Goal: Navigation & Orientation: Find specific page/section

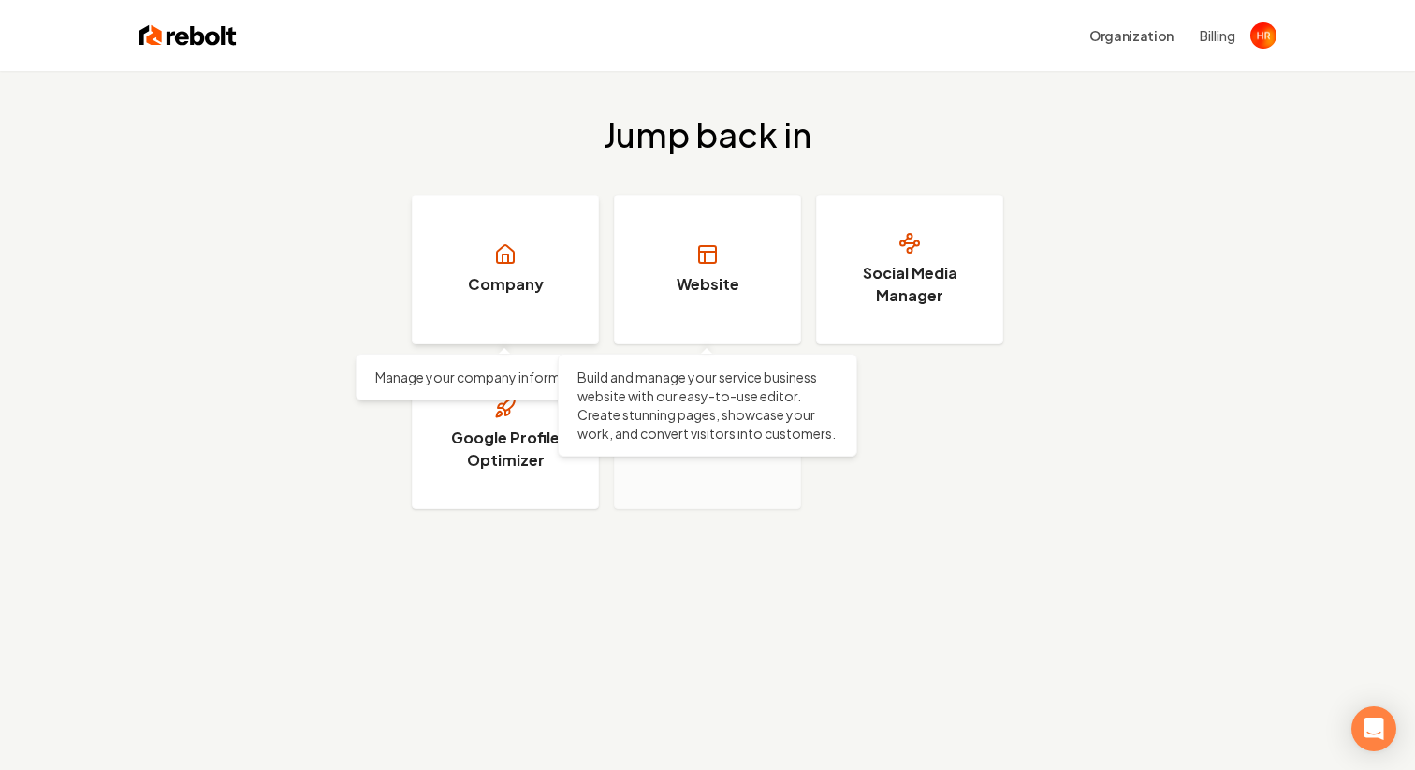
click at [529, 238] on link "Company" at bounding box center [505, 270] width 187 height 150
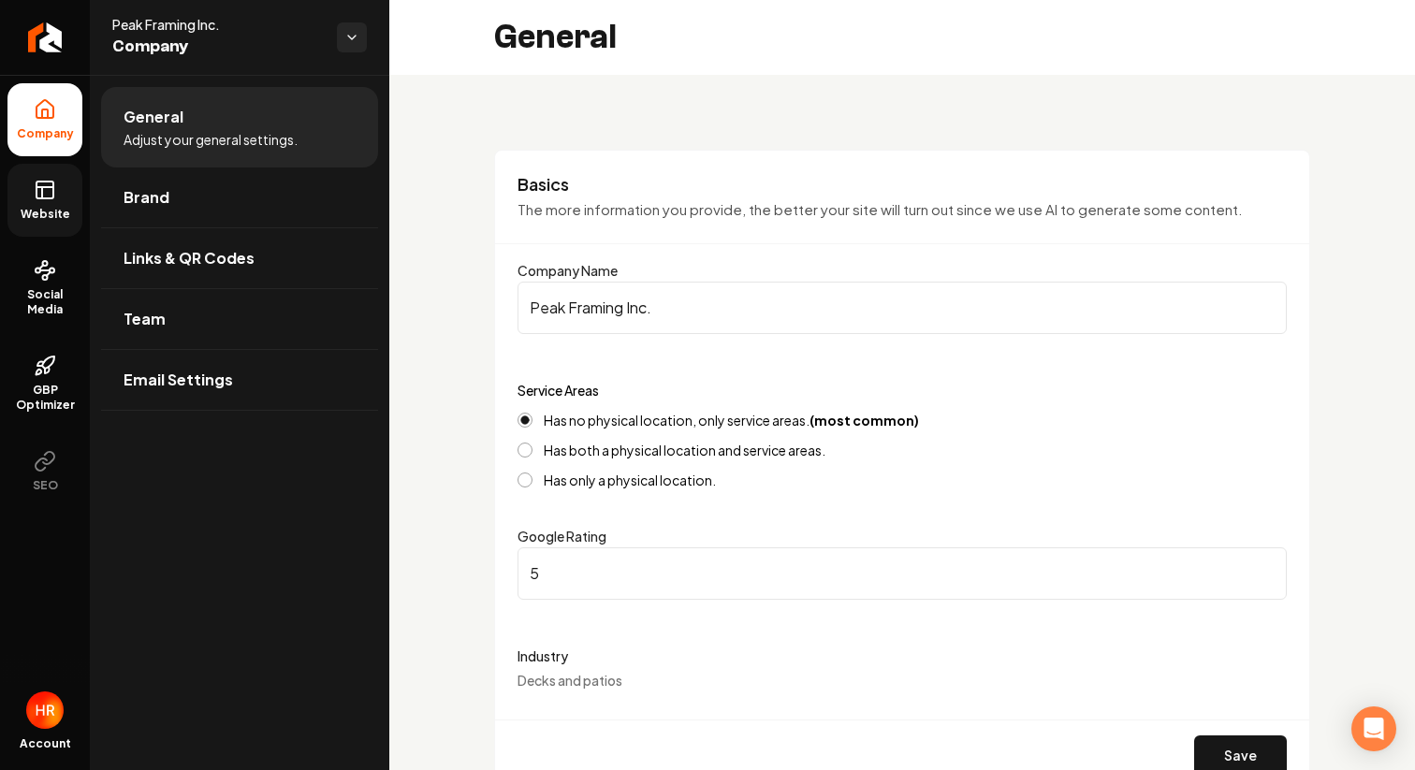
click at [67, 191] on link "Website" at bounding box center [44, 200] width 75 height 73
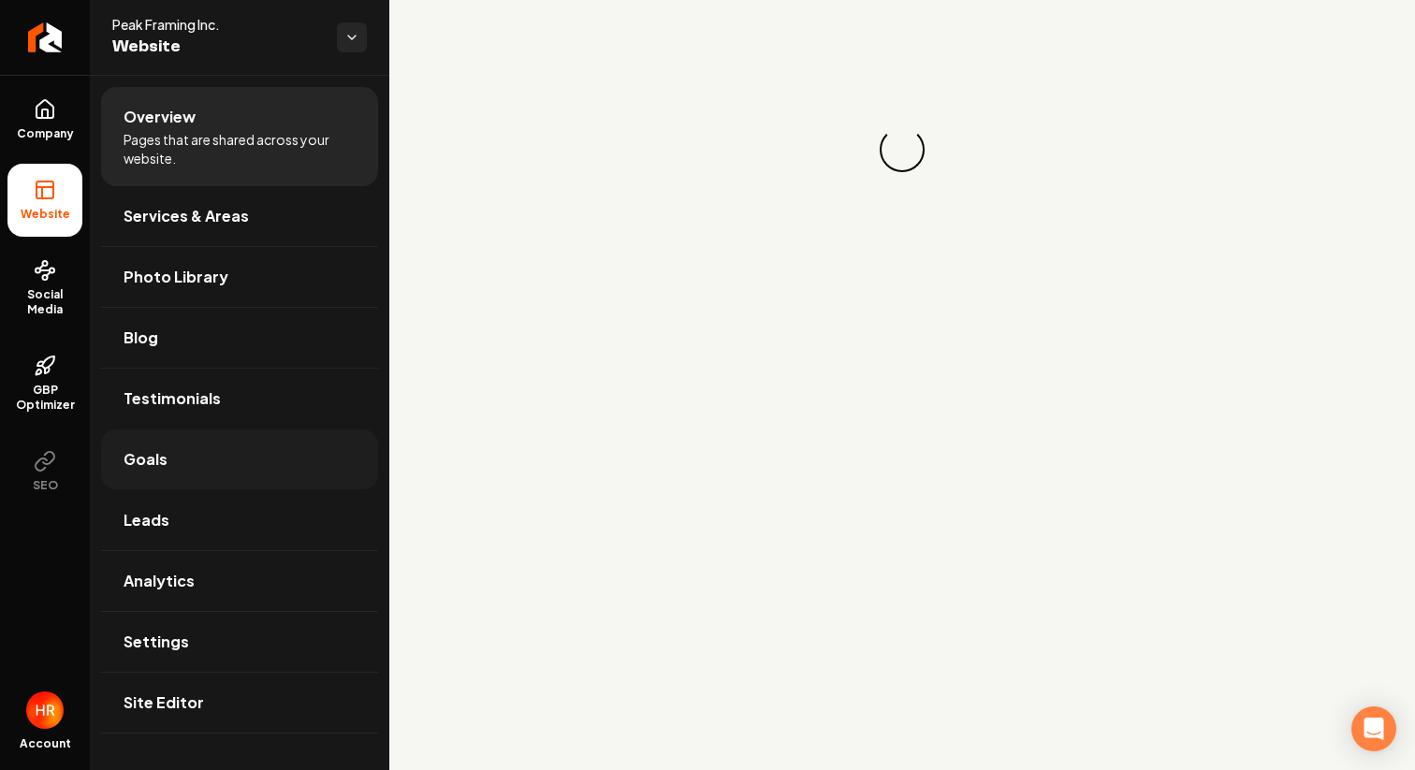
click at [120, 475] on link "Goals" at bounding box center [239, 460] width 277 height 60
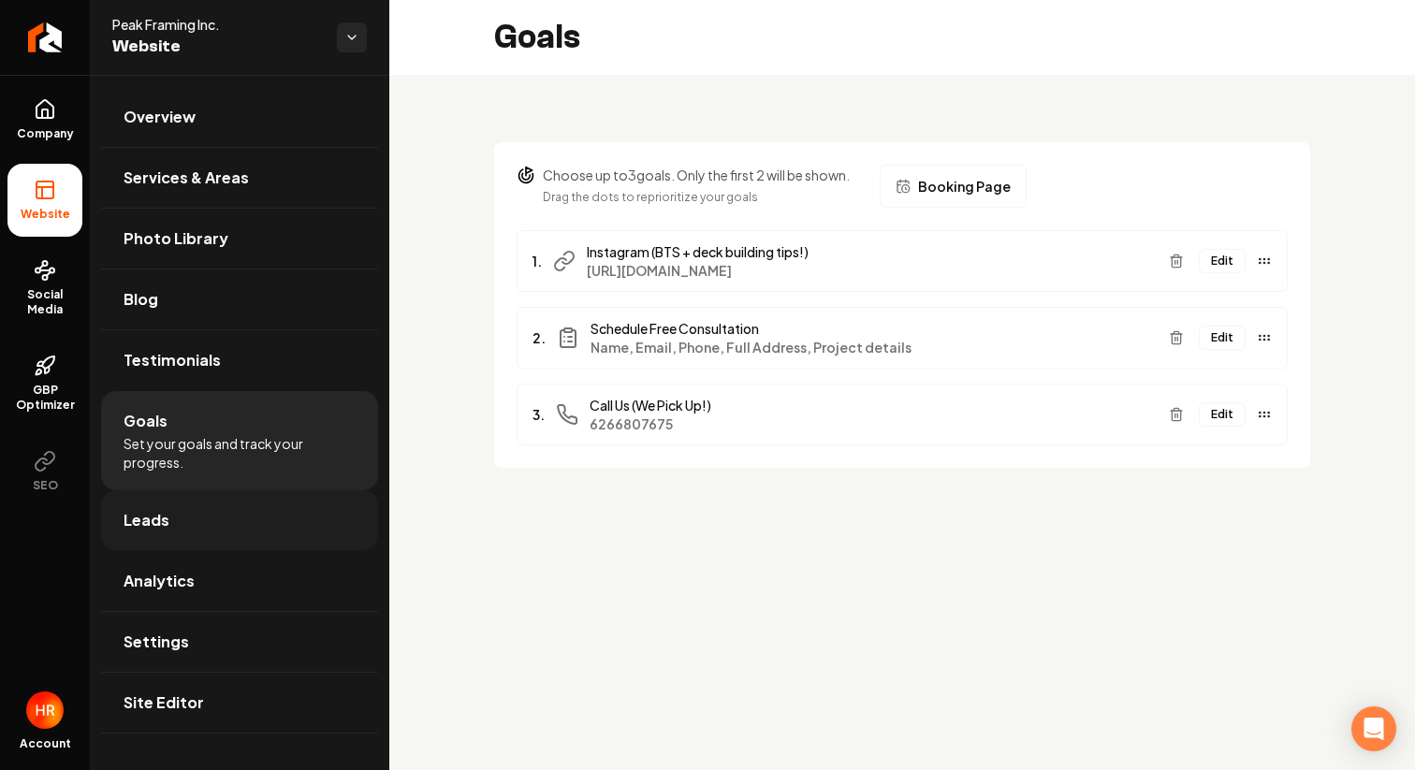
click at [124, 517] on span "Leads" at bounding box center [147, 520] width 46 height 22
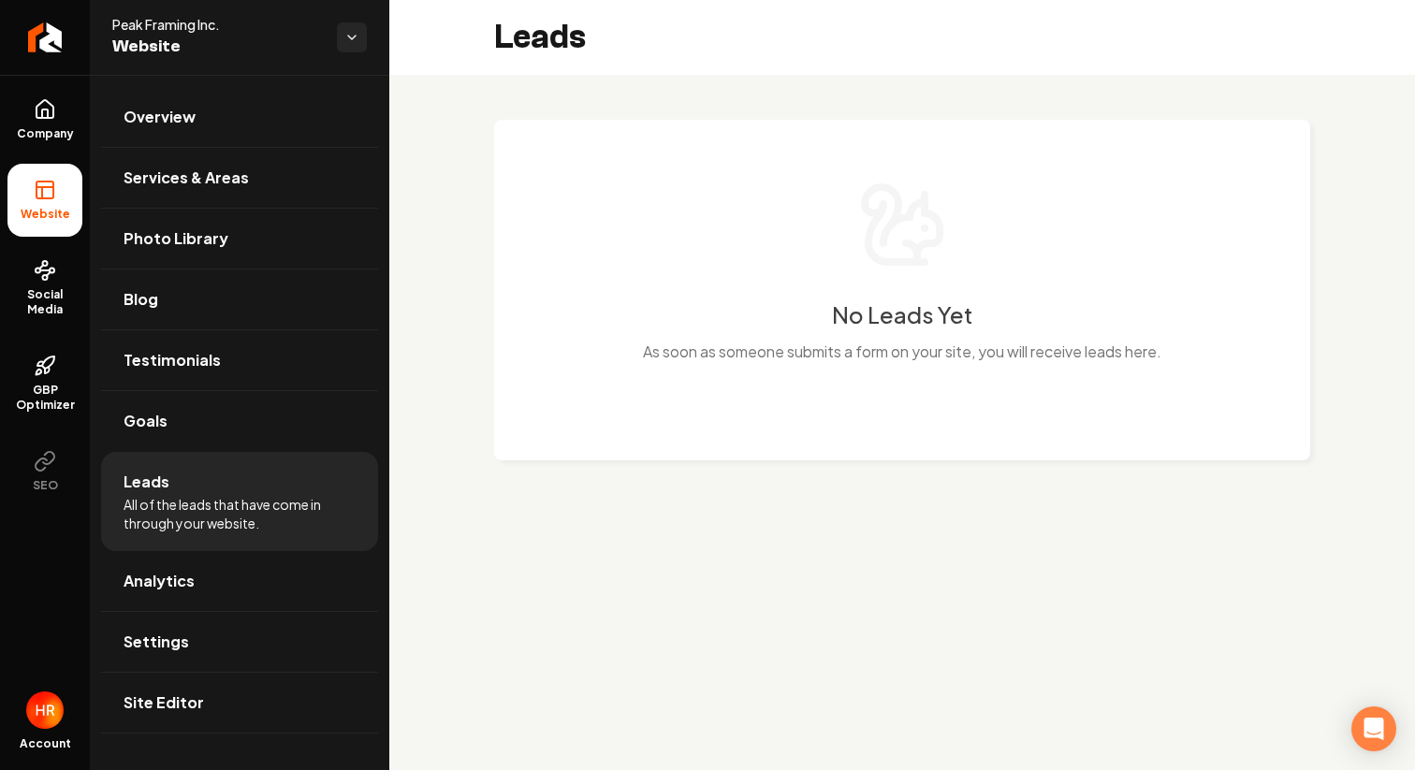
click at [204, 454] on li "Leads All of the leads that have come in through your website." at bounding box center [239, 501] width 277 height 99
click at [204, 445] on link "Goals" at bounding box center [239, 421] width 277 height 60
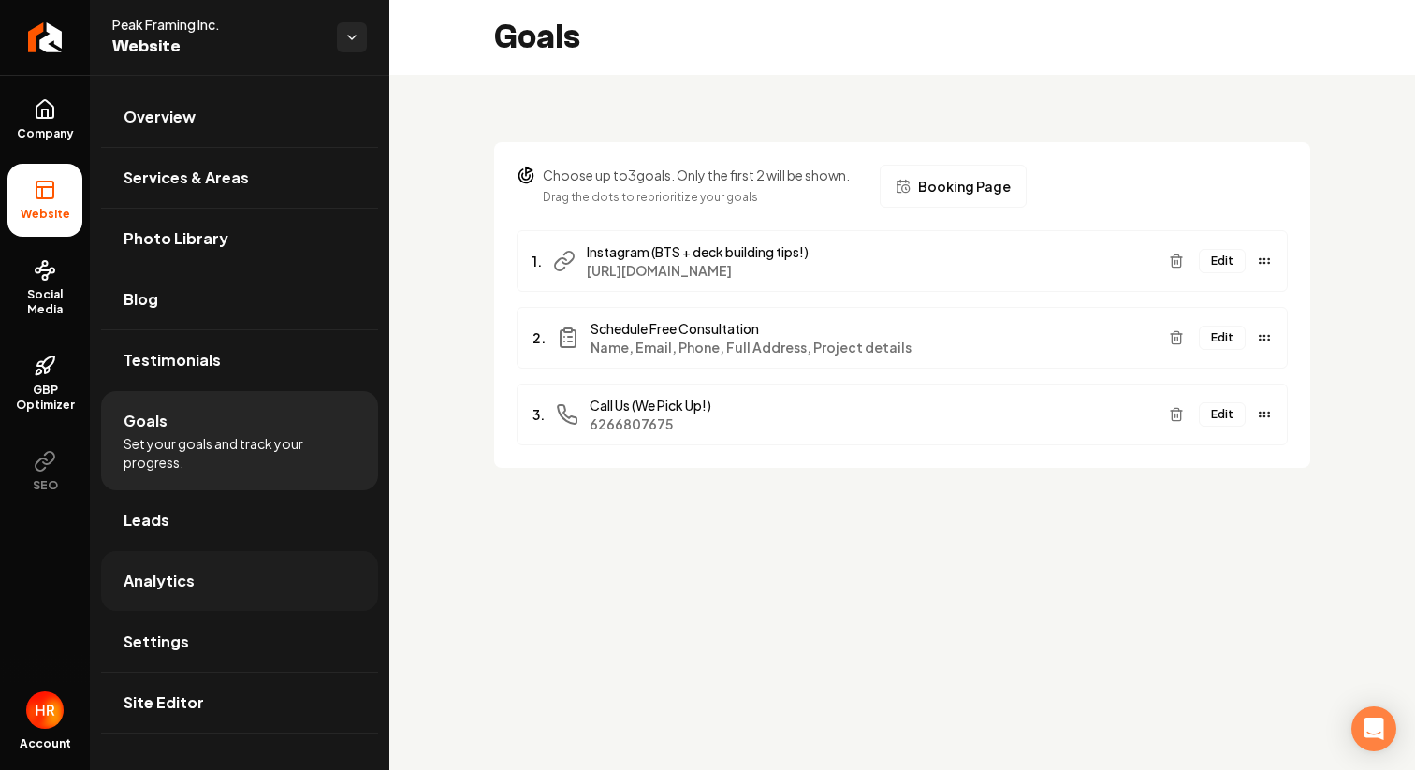
click at [204, 578] on link "Analytics" at bounding box center [239, 581] width 277 height 60
